Goal: Find specific page/section: Find specific page/section

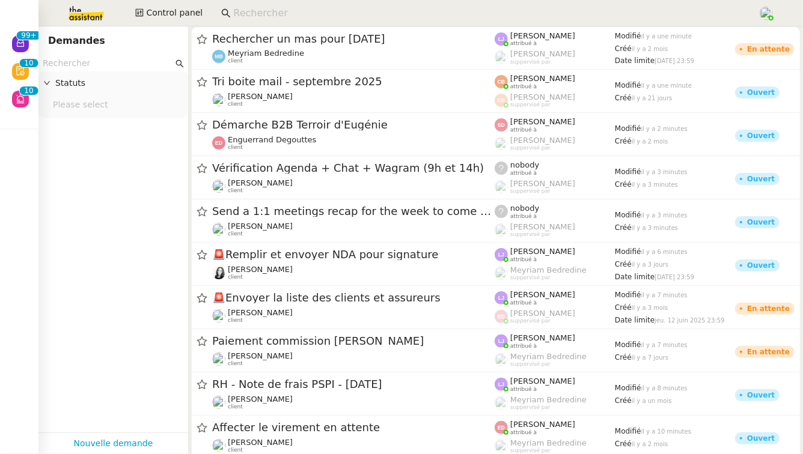
click at [292, 14] on input at bounding box center [489, 13] width 513 height 16
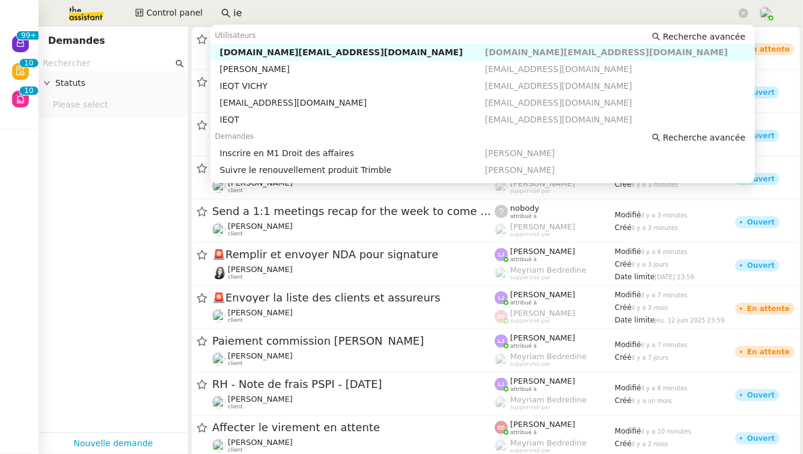
type input "i"
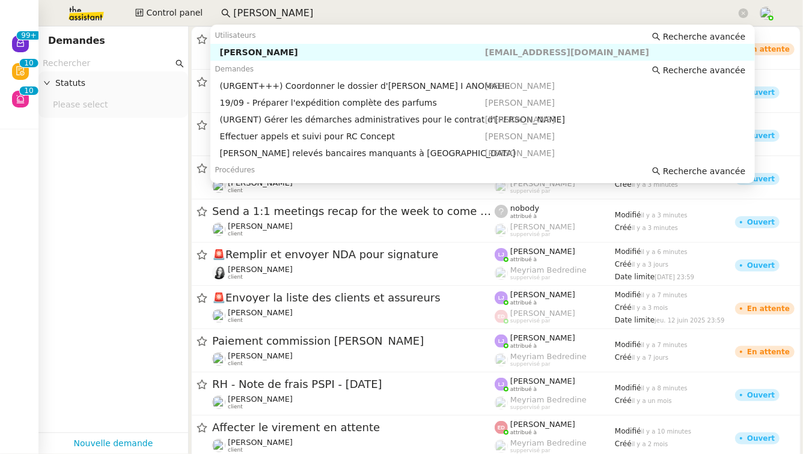
click at [292, 50] on div "[PERSON_NAME]" at bounding box center [352, 52] width 265 height 11
type input "[PERSON_NAME]"
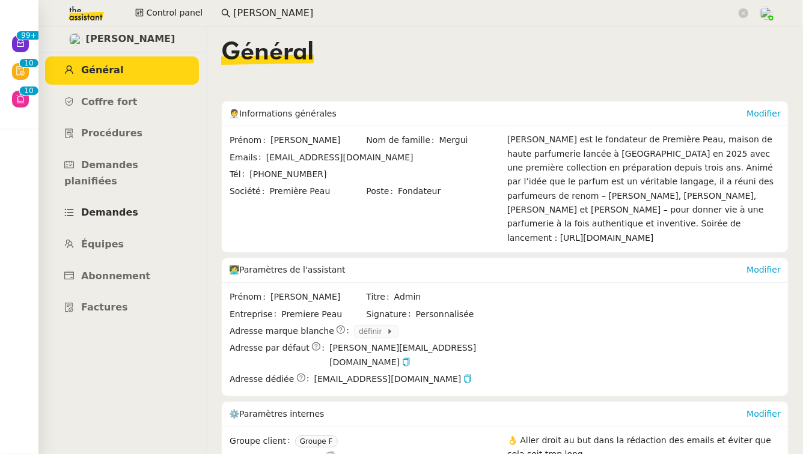
click at [125, 199] on link "Demandes" at bounding box center [122, 213] width 154 height 28
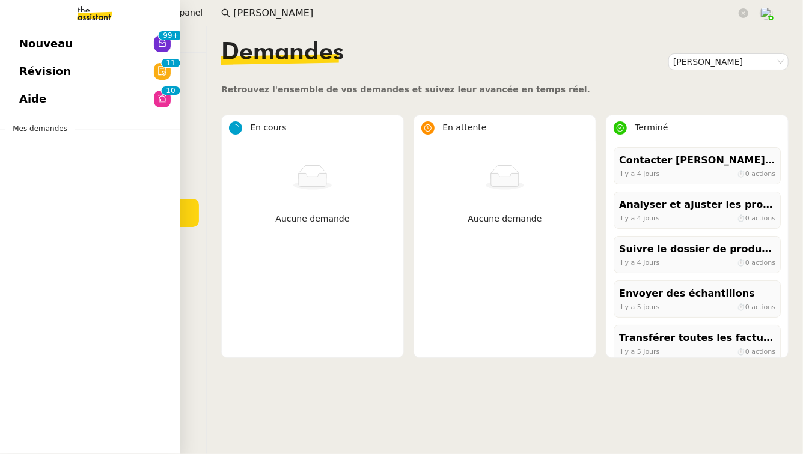
click at [90, 100] on link "Aide 0 1 2 3 4 5 6 7 8 9 0 1 2 3 4 5 6 7 8 9" at bounding box center [90, 99] width 180 height 28
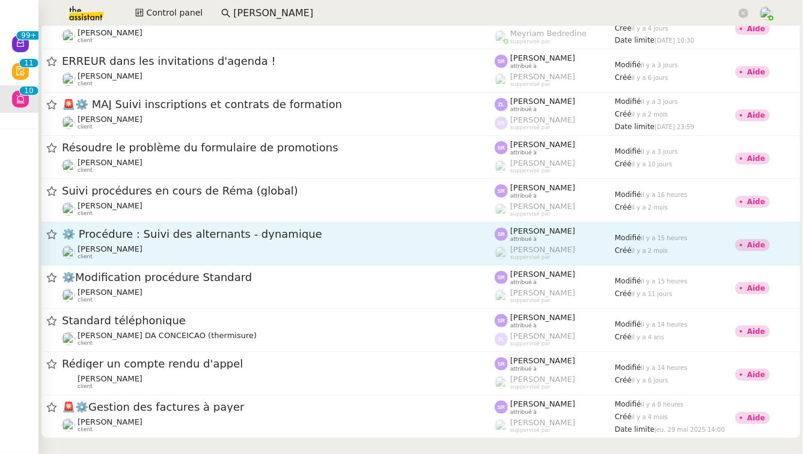
scroll to position [28, 0]
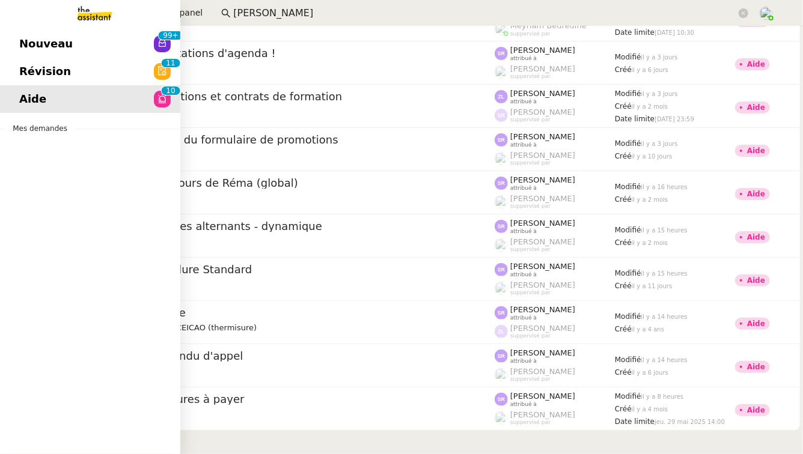
click at [123, 70] on link "Révision 0 1 2 3 4 5 6 7 8 9 0 1 2 3 4 5 6 7 8 9" at bounding box center [90, 72] width 180 height 28
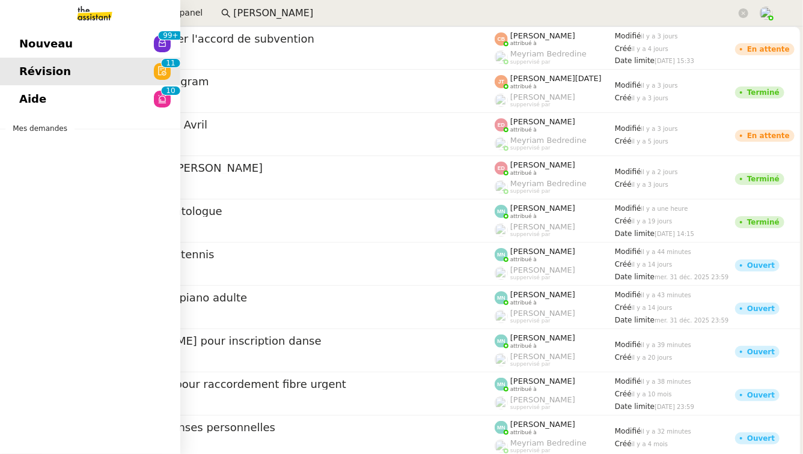
click at [51, 51] on span "Nouveau" at bounding box center [45, 44] width 53 height 18
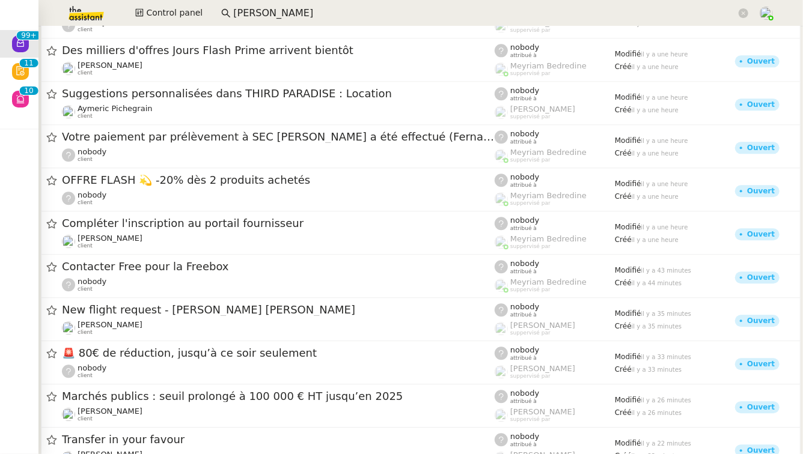
scroll to position [5966, 0]
